Goal: Information Seeking & Learning: Learn about a topic

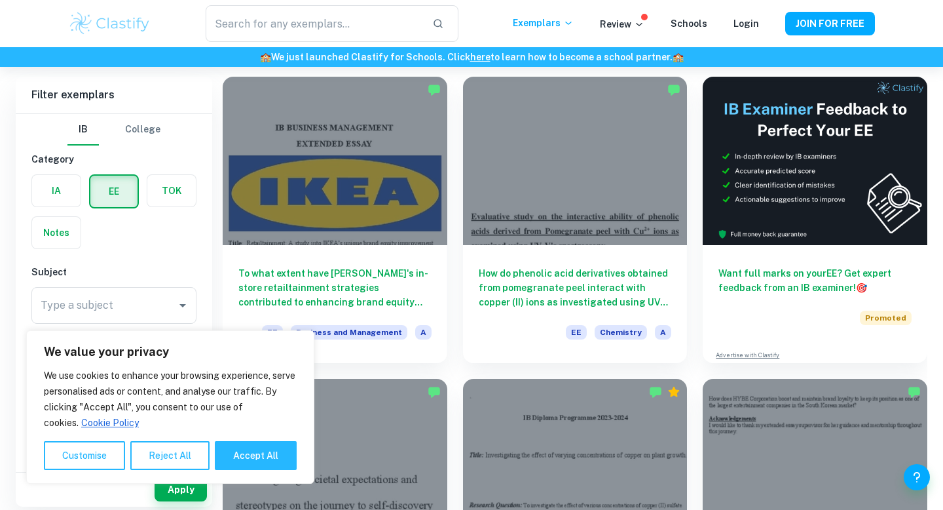
scroll to position [94, 0]
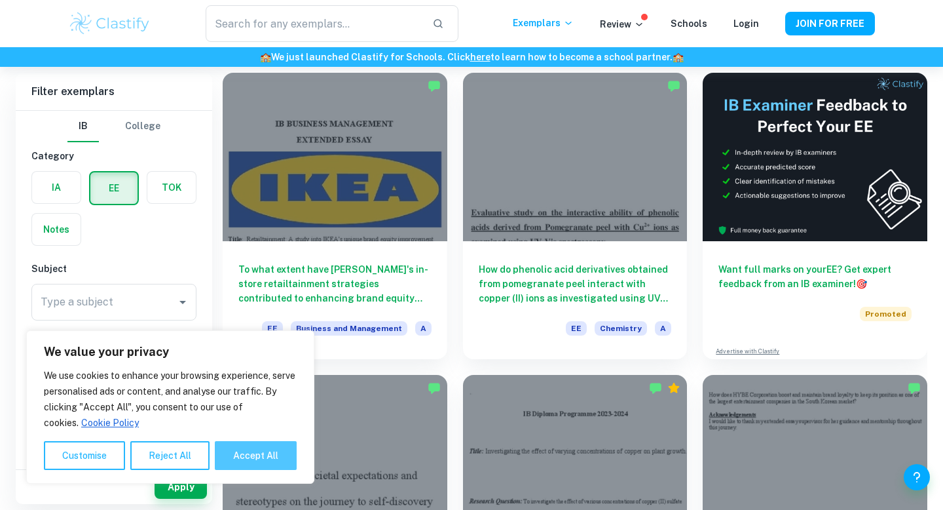
click at [259, 461] on button "Accept All" at bounding box center [256, 455] width 82 height 29
checkbox input "true"
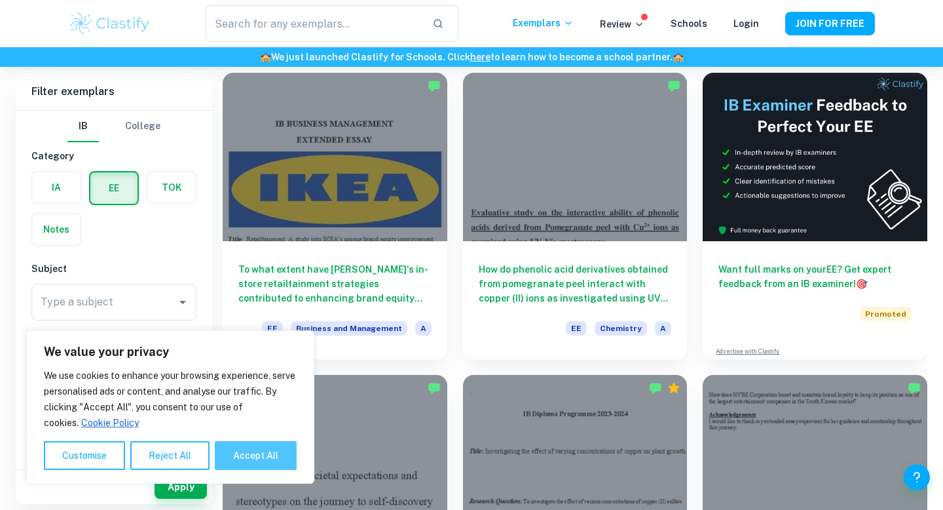
checkbox input "true"
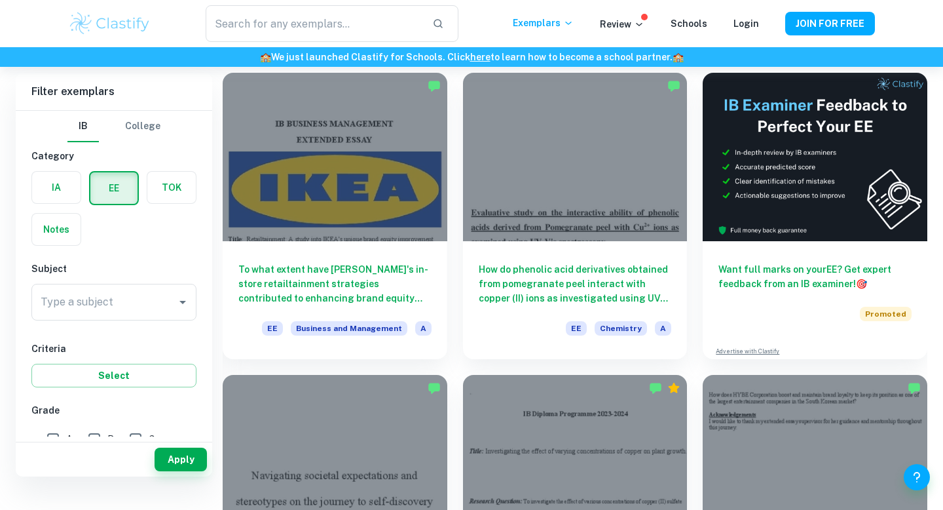
scroll to position [0, 0]
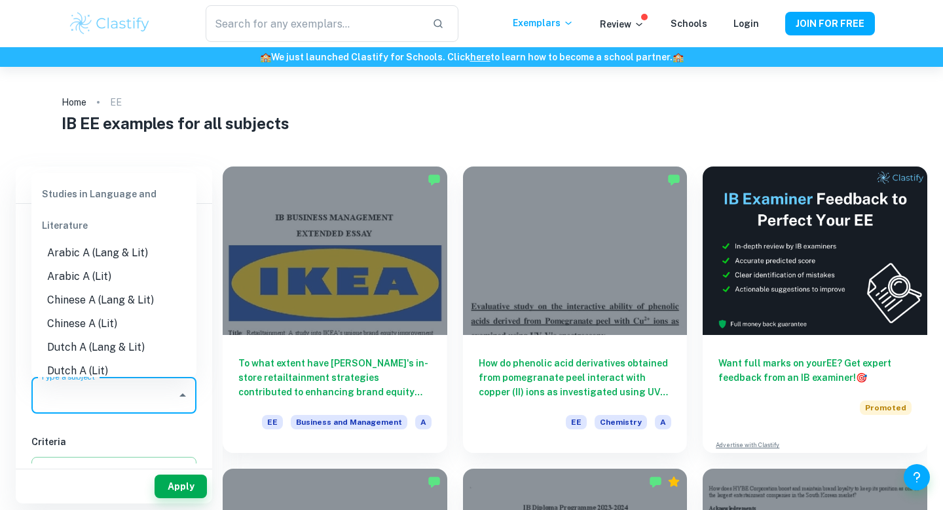
click at [90, 402] on input "Type a subject" at bounding box center [104, 395] width 134 height 25
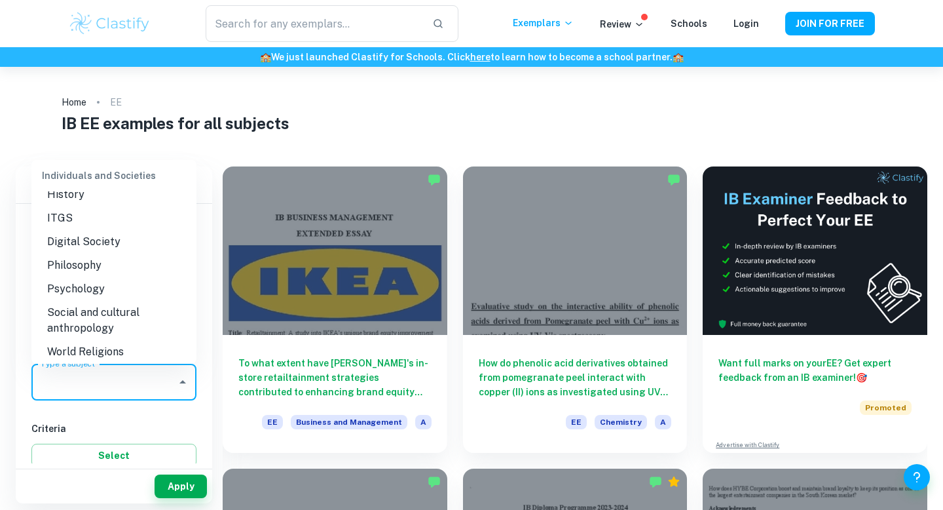
scroll to position [1289, 0]
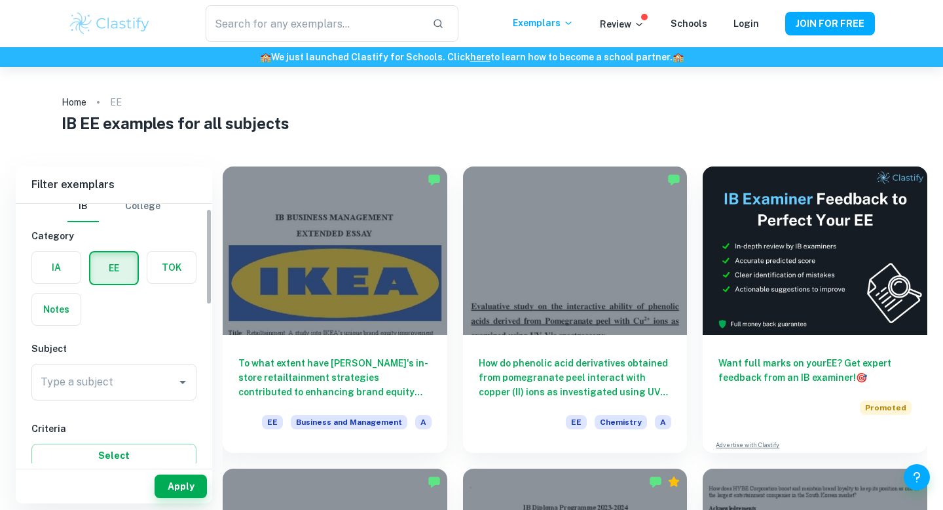
click at [61, 400] on div "Type a subject Type a subject" at bounding box center [113, 385] width 165 height 42
click at [67, 380] on input "Type a subject" at bounding box center [104, 381] width 134 height 25
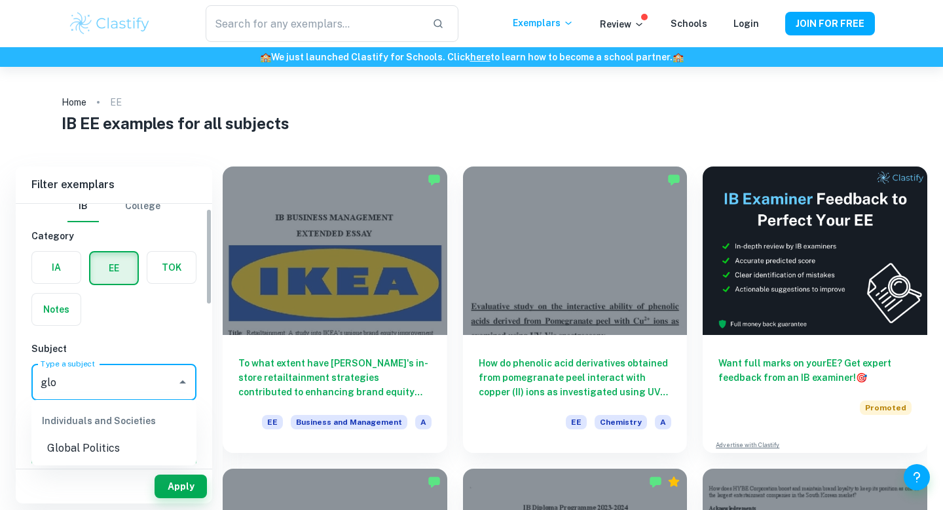
scroll to position [60, 0]
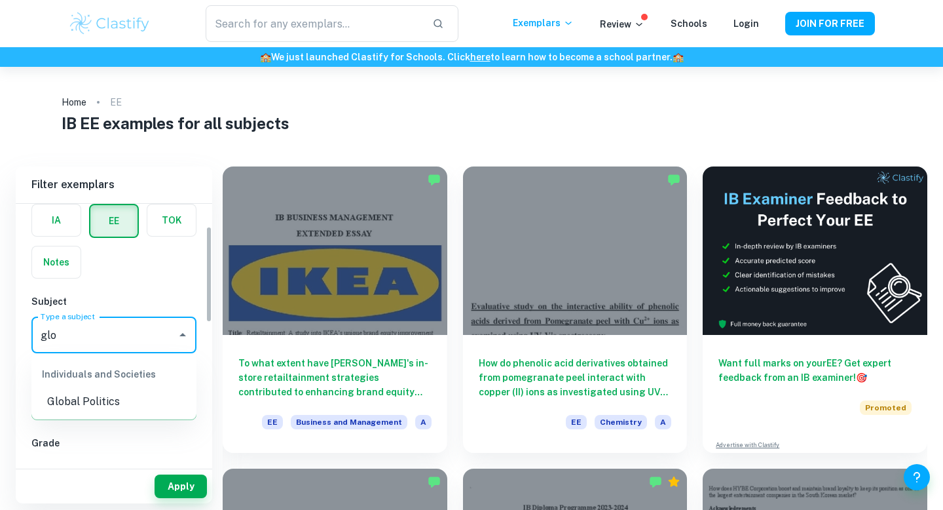
click at [95, 399] on li "Global Politics" at bounding box center [113, 402] width 165 height 24
type input "Global Politics"
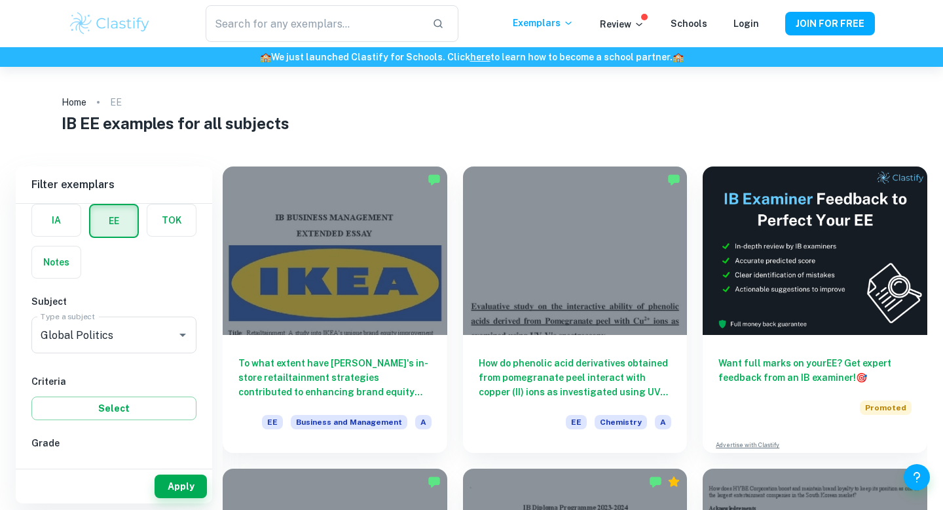
click at [162, 392] on div "Criteria Select" at bounding box center [113, 397] width 165 height 46
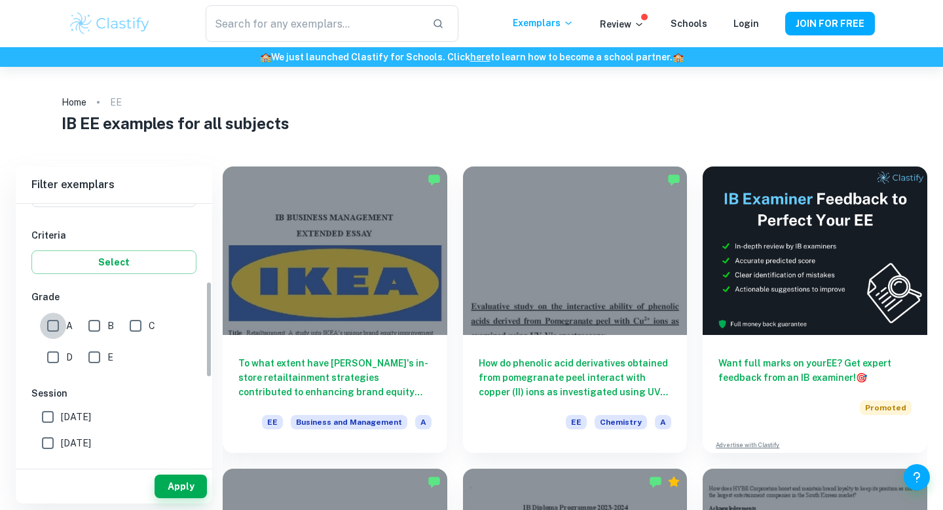
click at [45, 325] on input "A" at bounding box center [53, 325] width 26 height 26
checkbox input "true"
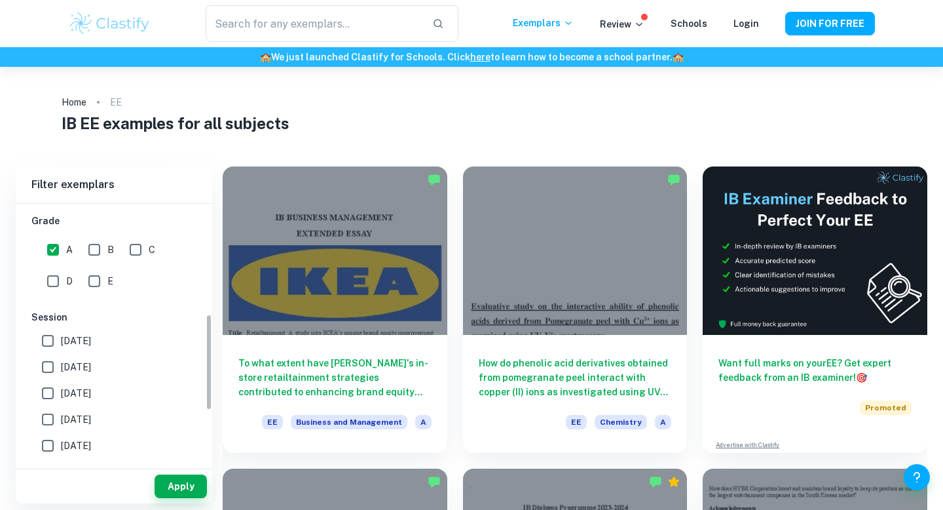
scroll to position [295, 0]
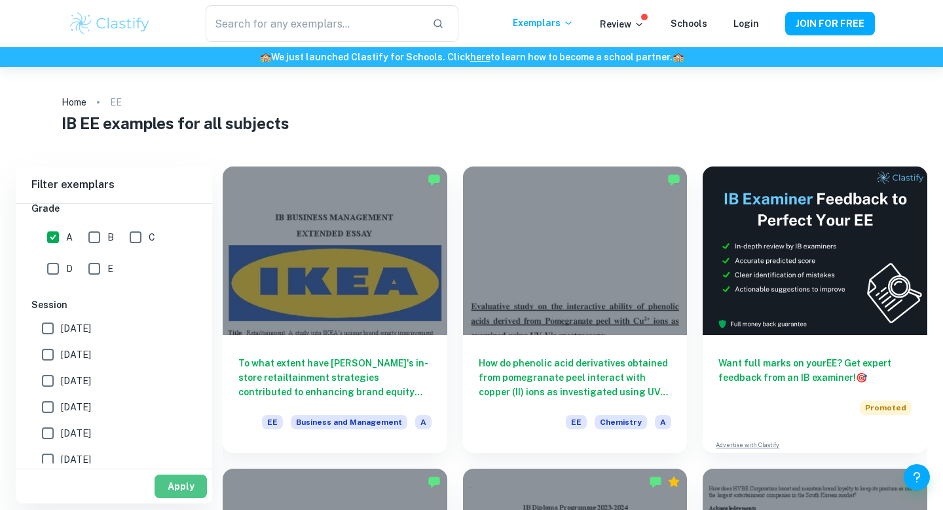
click at [171, 489] on button "Apply" at bounding box center [181, 486] width 52 height 24
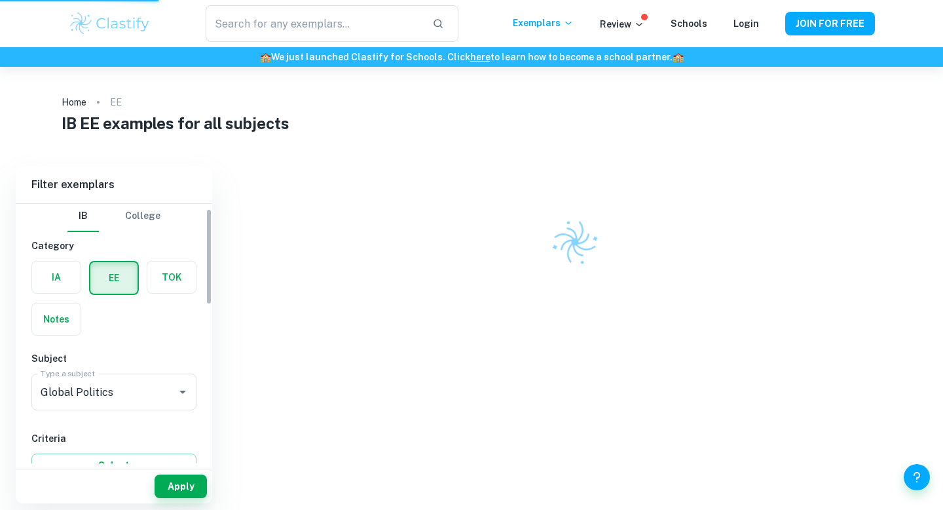
scroll to position [0, 0]
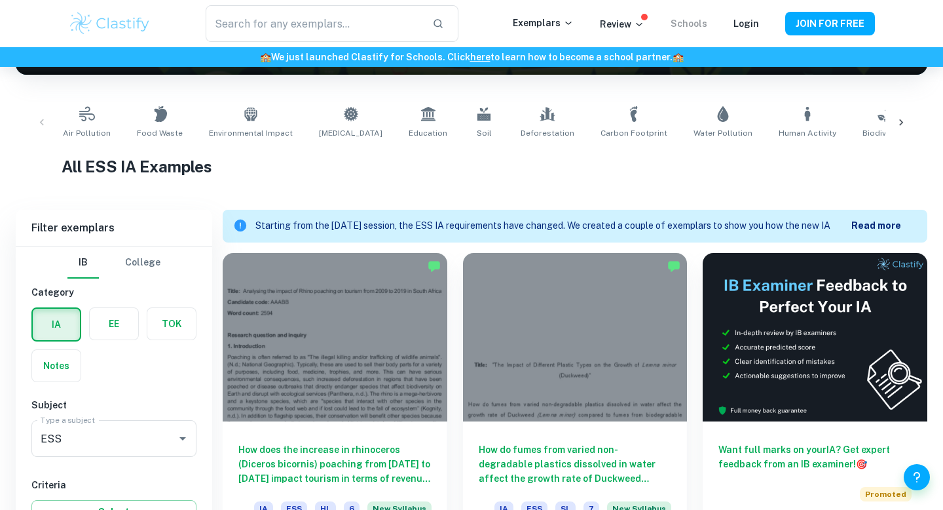
scroll to position [130, 0]
